Goal: Information Seeking & Learning: Check status

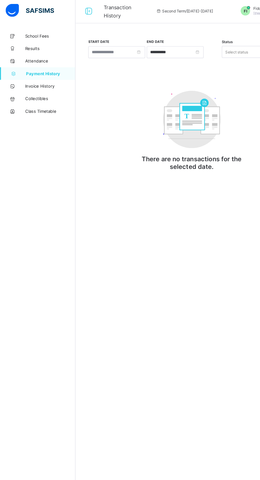
click at [24, 30] on span "School Fees" at bounding box center [42, 32] width 42 height 4
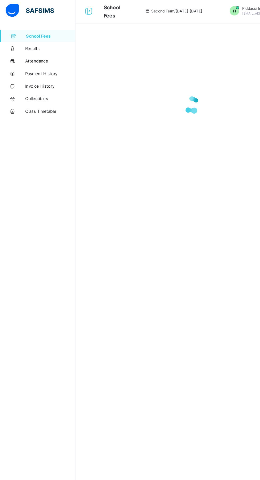
click at [27, 53] on span "Attendance" at bounding box center [42, 53] width 42 height 4
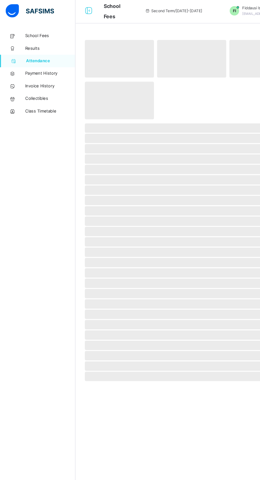
click at [31, 51] on span "Attendance" at bounding box center [43, 52] width 42 height 5
click at [25, 41] on span "Results" at bounding box center [42, 42] width 42 height 5
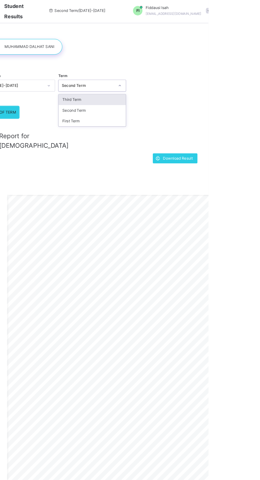
click at [170, 107] on div "First Term" at bounding box center [161, 103] width 57 height 9
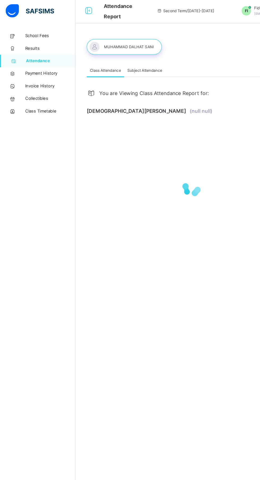
select select "****"
select select "*"
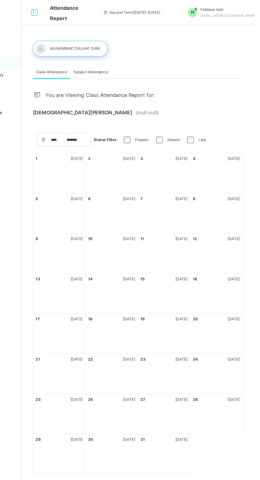
click at [82, 103] on div "You are Viewing Class Attendance Report for: [PERSON_NAME] (null null) **** ***…" at bounding box center [161, 234] width 177 height 334
click at [115, 45] on div at bounding box center [104, 40] width 63 height 13
click at [114, 40] on div at bounding box center [104, 40] width 63 height 13
click at [102, 6] on span "Attendance Report" at bounding box center [99, 11] width 24 height 14
click at [95, 17] on span "Attendance Report" at bounding box center [99, 11] width 24 height 14
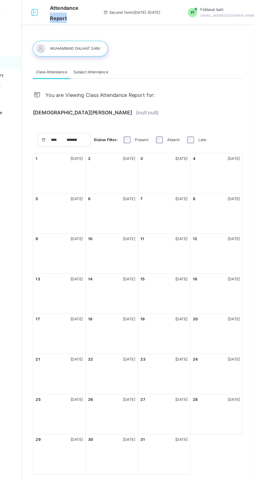
click at [94, 21] on div "Attendance Report Second Term / [DATE]-[DATE] FI Fiddausi Isah [EMAIL_ADDRESS][…" at bounding box center [130, 10] width 260 height 21
click at [151, 17] on div "Second Term / [DATE]-[DATE]" at bounding box center [156, 10] width 79 height 21
click at [154, 16] on div "Second Term / [DATE]-[DATE]" at bounding box center [156, 10] width 79 height 21
click at [155, 13] on span "Second Term / [DATE]-[DATE]" at bounding box center [156, 10] width 48 height 5
click at [153, 17] on div "Second Term / [DATE]-[DATE]" at bounding box center [156, 10] width 79 height 21
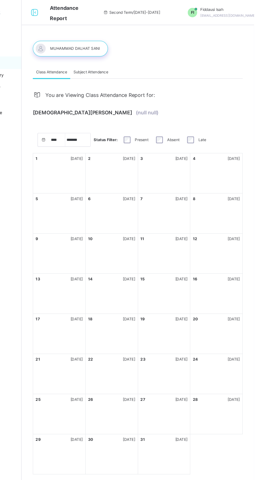
click at [154, 17] on div "Second Term / [DATE]-[DATE]" at bounding box center [156, 10] width 79 height 21
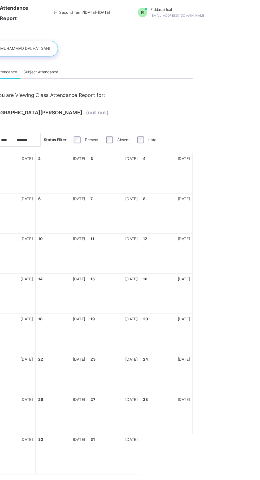
click at [136, 65] on div "Subject Attendance" at bounding box center [122, 61] width 35 height 11
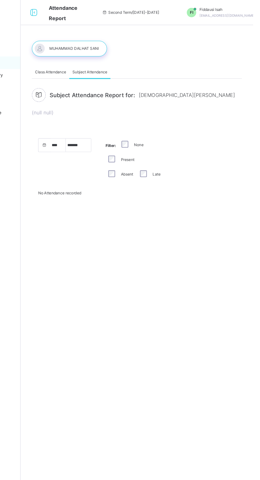
click at [85, 61] on span "Class Attendance" at bounding box center [89, 61] width 26 height 5
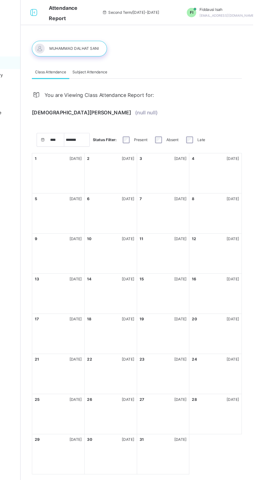
click at [152, 8] on span "Second Term / [DATE]-[DATE]" at bounding box center [156, 10] width 48 height 5
click at [158, 10] on span "Second Term / [DATE]-[DATE]" at bounding box center [156, 10] width 48 height 5
click at [154, 15] on div "Second Term / [DATE]-[DATE]" at bounding box center [156, 10] width 79 height 21
click at [113, 47] on div at bounding box center [104, 40] width 63 height 13
click at [118, 47] on div at bounding box center [104, 40] width 63 height 13
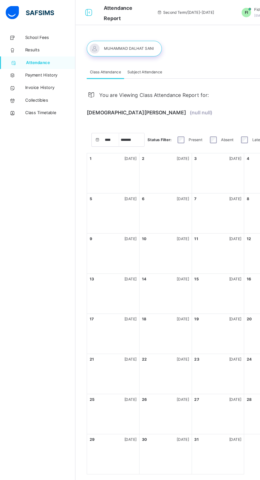
click at [37, 44] on span "Results" at bounding box center [42, 42] width 42 height 5
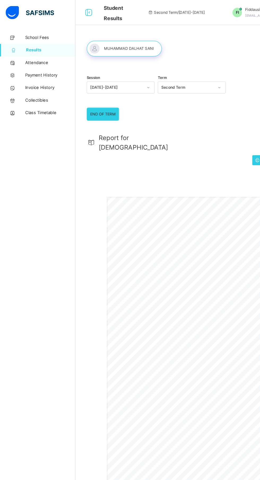
click at [33, 32] on span "School Fees" at bounding box center [42, 31] width 42 height 5
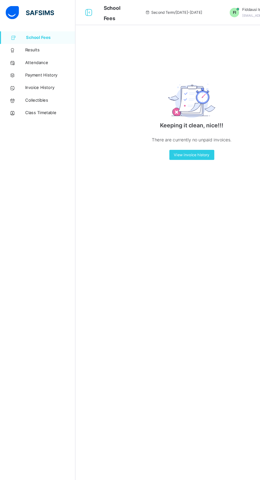
click at [48, 63] on span "Payment History" at bounding box center [42, 63] width 42 height 5
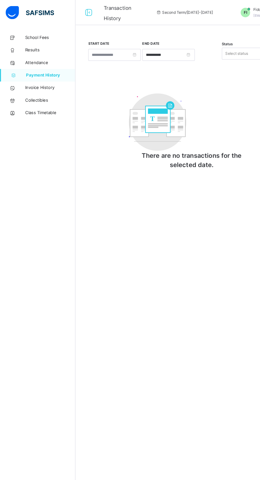
click at [43, 97] on span "Class Timetable" at bounding box center [42, 95] width 42 height 5
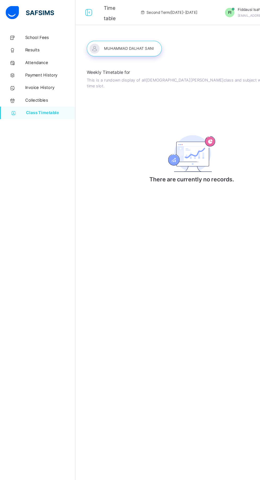
click at [41, 63] on span "Payment History" at bounding box center [42, 63] width 42 height 5
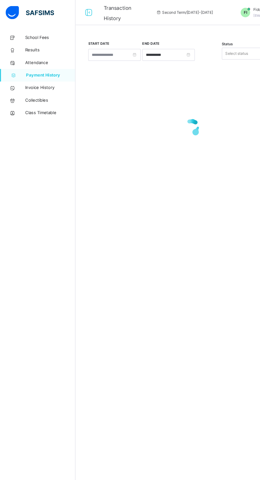
click at [37, 45] on span "Results" at bounding box center [42, 42] width 42 height 5
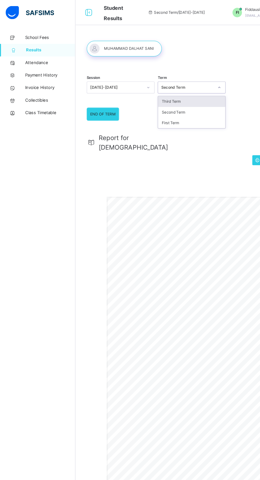
click at [143, 86] on div "Third Term" at bounding box center [161, 85] width 57 height 9
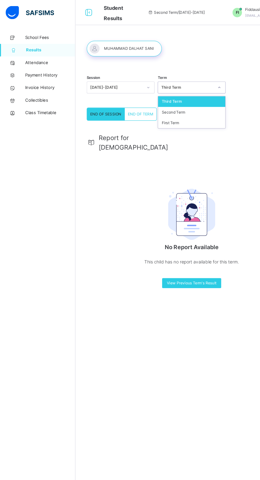
click at [157, 99] on div "Second Term" at bounding box center [161, 94] width 57 height 9
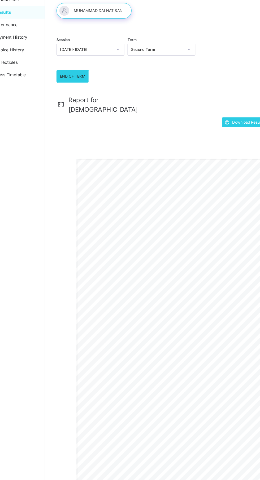
click at [101, 131] on div "Report for [DEMOGRAPHIC_DATA] Download Result END OF TERM REPORT | Second Term …" at bounding box center [161, 296] width 177 height 378
